Goal: Navigation & Orientation: Find specific page/section

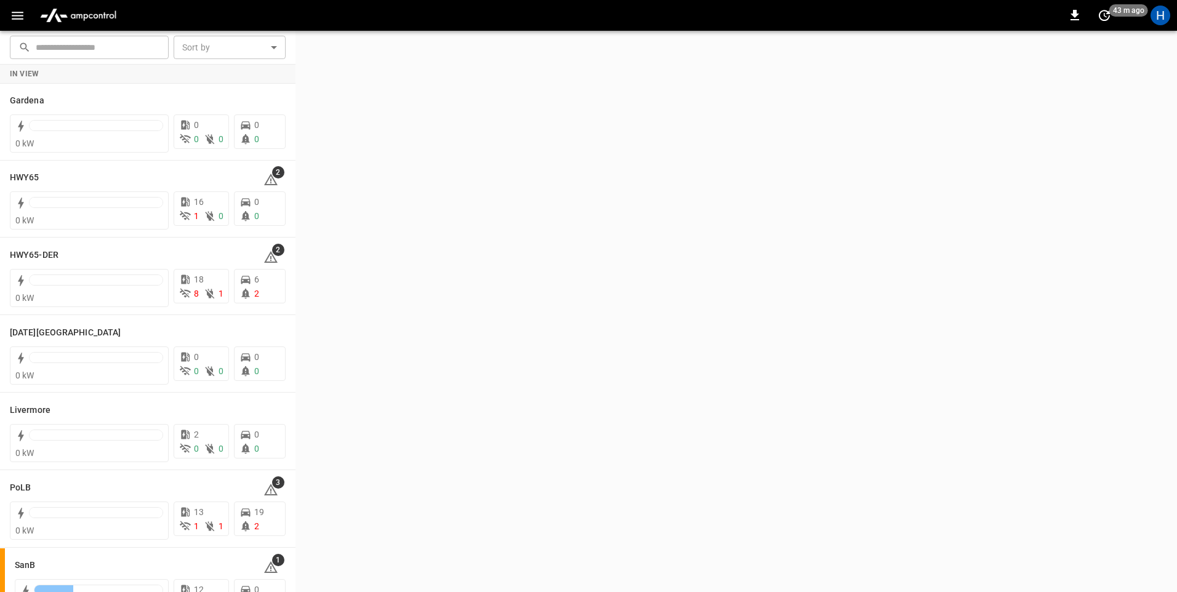
click at [25, 17] on button "button" at bounding box center [17, 15] width 25 height 23
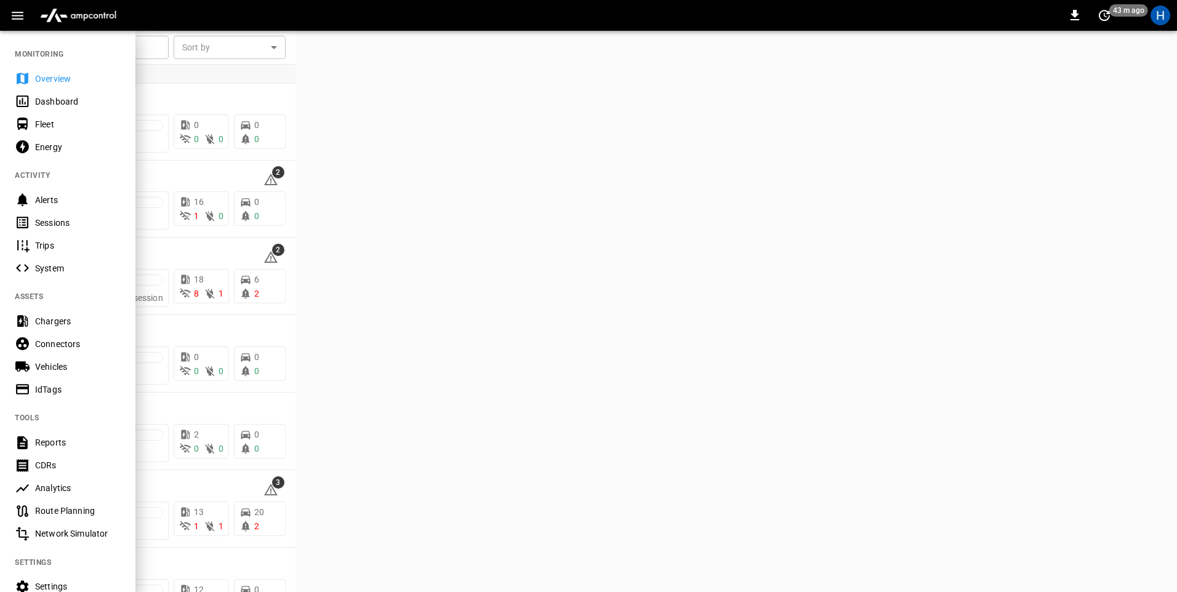
click at [54, 103] on div "Dashboard" at bounding box center [78, 101] width 86 height 12
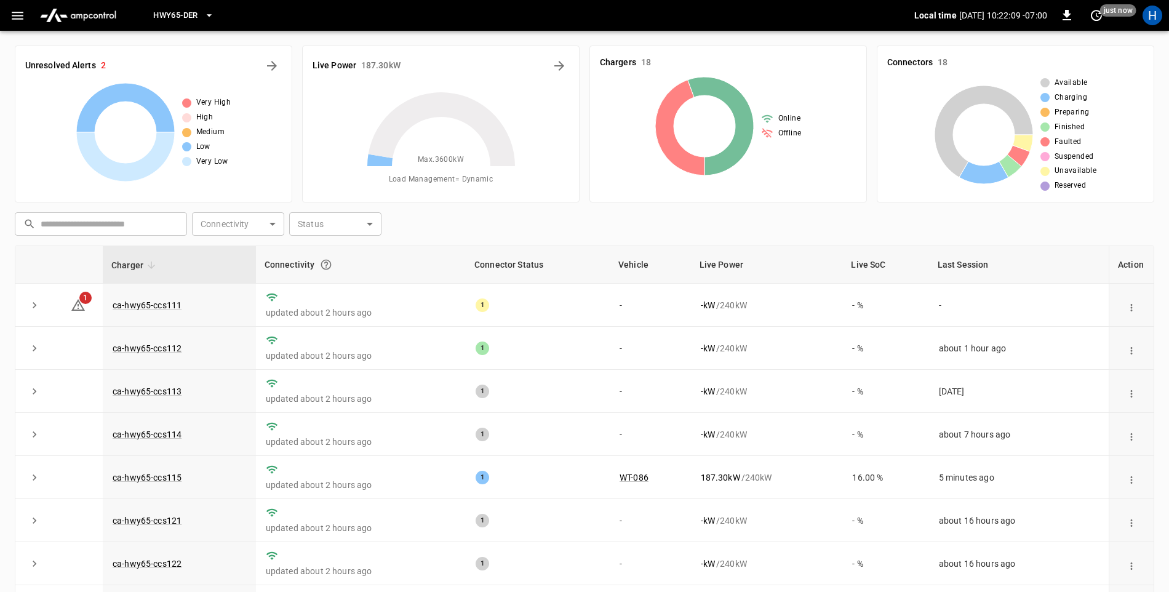
click at [23, 18] on icon "button" at bounding box center [17, 15] width 15 height 15
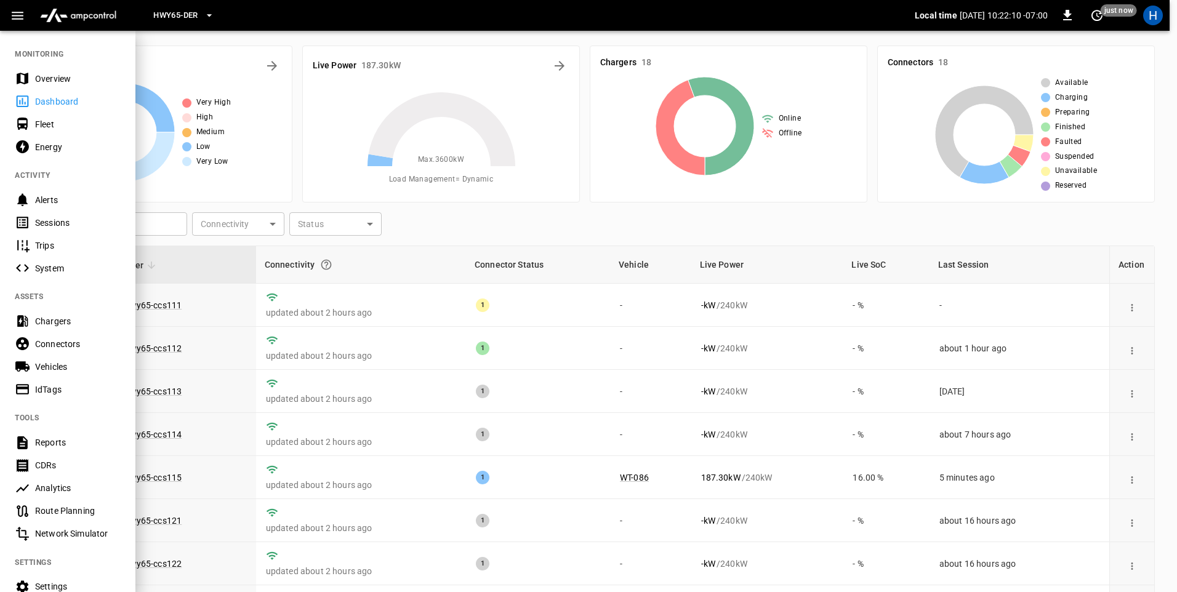
click at [68, 221] on div "Sessions" at bounding box center [78, 223] width 86 height 12
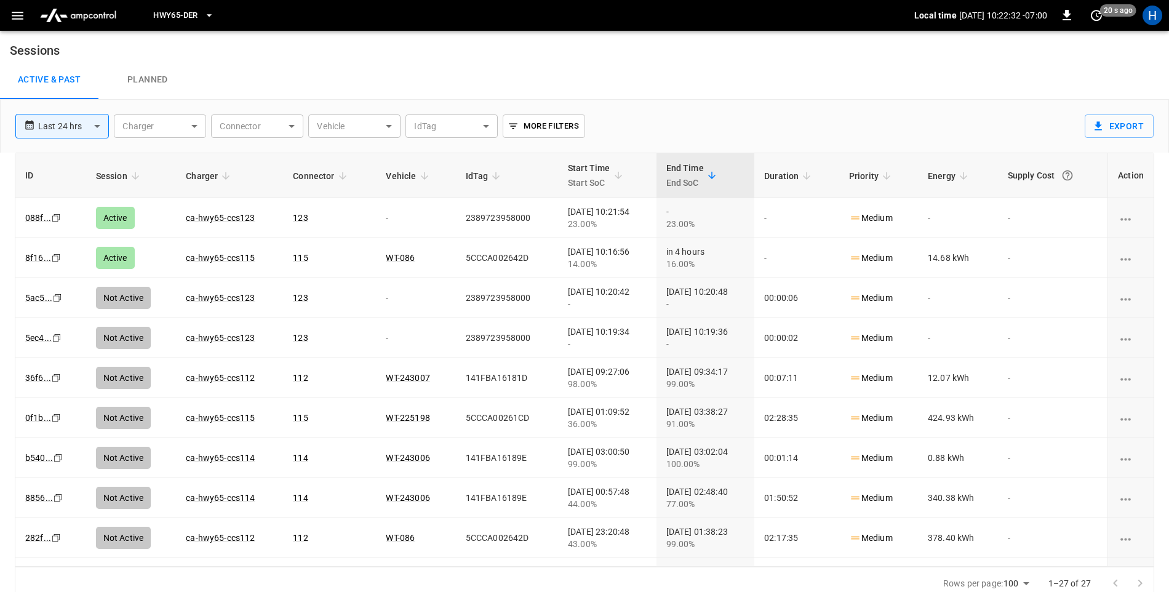
click at [18, 9] on icon "button" at bounding box center [17, 15] width 15 height 15
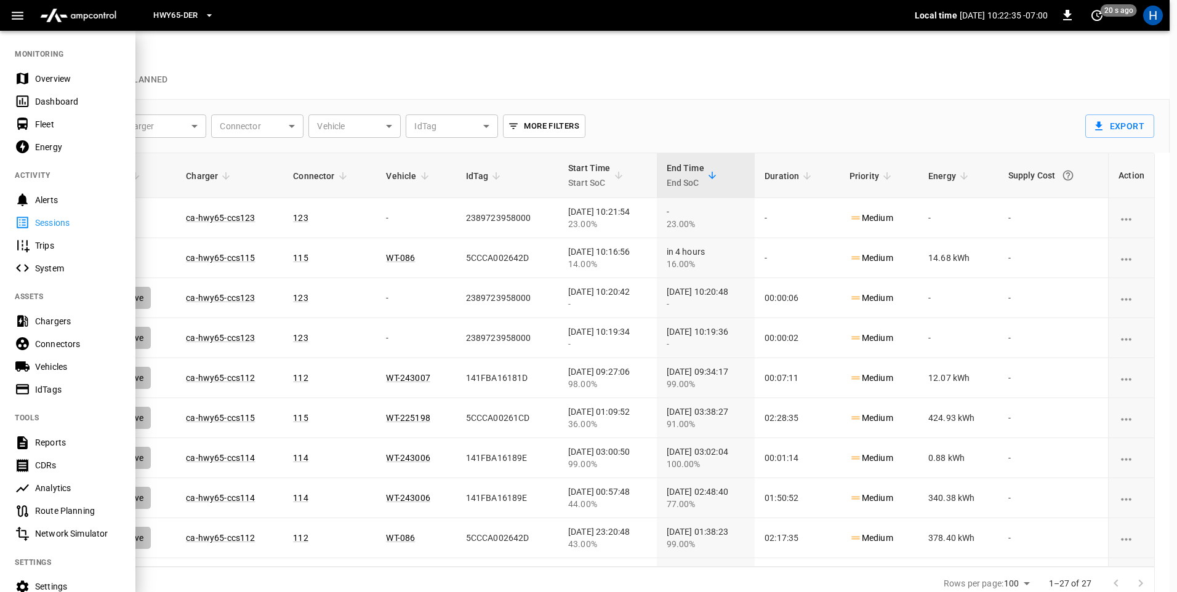
click at [58, 100] on div "Dashboard" at bounding box center [78, 101] width 86 height 12
